Goal: Complete application form

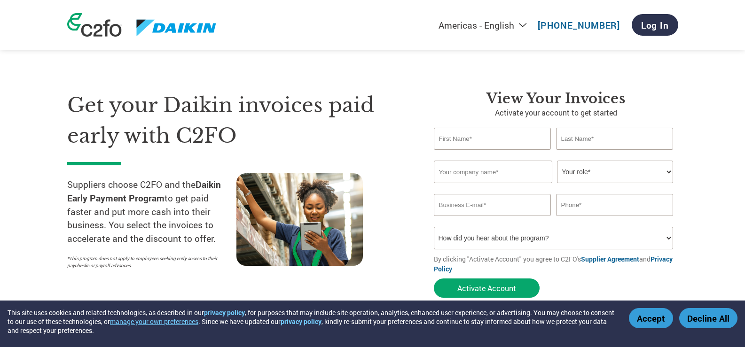
click at [477, 142] on input "text" at bounding box center [492, 139] width 117 height 22
type input "[PERSON_NAME]"
click at [605, 143] on input "text" at bounding box center [614, 139] width 117 height 22
type input "[PERSON_NAME]"
click at [489, 175] on input "text" at bounding box center [493, 172] width 118 height 23
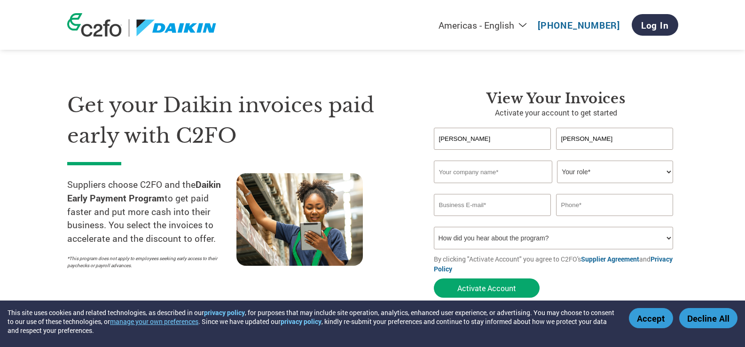
type input "Promptech inductrial products pvt. Ltd."
click at [669, 171] on select "Your role* CFO Controller Credit Manager Finance Director Treasurer CEO Preside…" at bounding box center [615, 172] width 116 height 23
select select "OTHER"
click at [557, 161] on select "Your role* CFO Controller Credit Manager Finance Director Treasurer CEO Preside…" at bounding box center [615, 172] width 116 height 23
click at [512, 211] on input "email" at bounding box center [492, 205] width 117 height 22
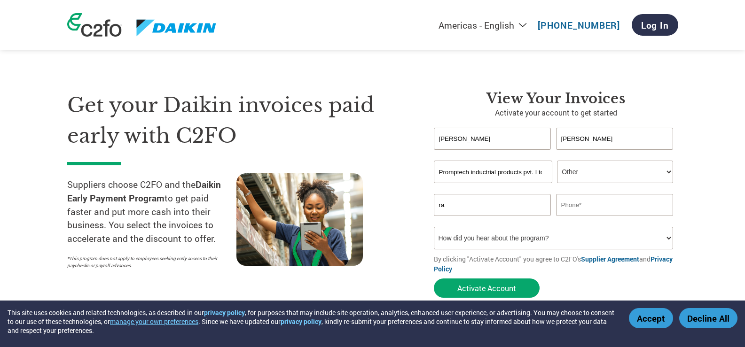
type input "r"
type input "[EMAIL_ADDRESS][DOMAIN_NAME]"
click at [594, 206] on input "text" at bounding box center [614, 205] width 117 height 22
type input "9818344731"
click at [663, 238] on select "How did you hear about the program? Received a letter Email Social Media Online…" at bounding box center [554, 238] width 240 height 23
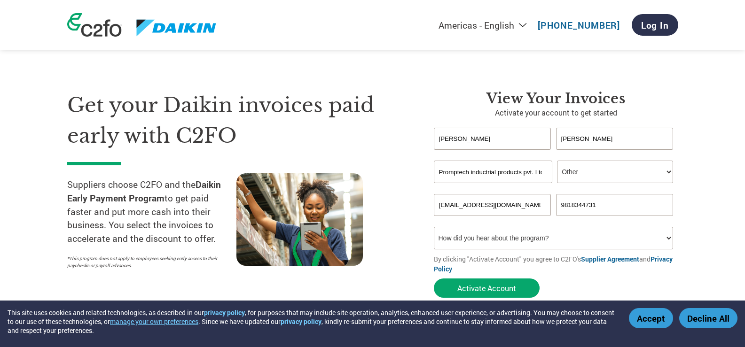
click at [663, 238] on select "How did you hear about the program? Received a letter Email Social Media Online…" at bounding box center [554, 238] width 240 height 23
click at [481, 289] on button "Activate Account" at bounding box center [487, 288] width 106 height 19
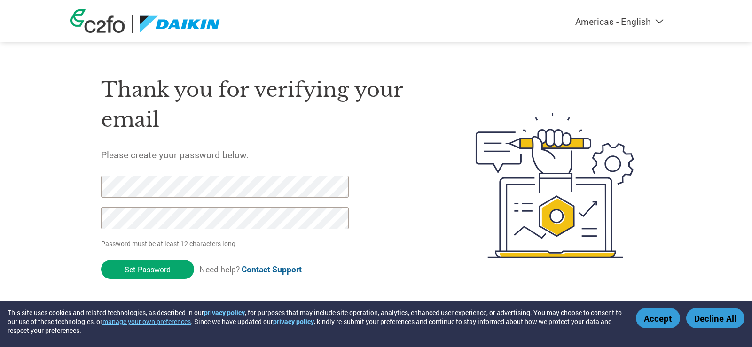
click at [97, 188] on div "Thank you for verifying your email Please create your password below. Password …" at bounding box center [375, 185] width 611 height 249
click at [133, 270] on input "Set Password" at bounding box center [147, 269] width 93 height 19
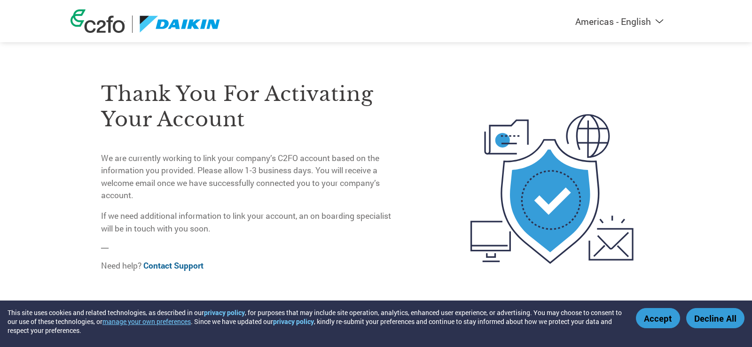
click at [423, 90] on div at bounding box center [524, 189] width 253 height 256
